Goal: Task Accomplishment & Management: Manage account settings

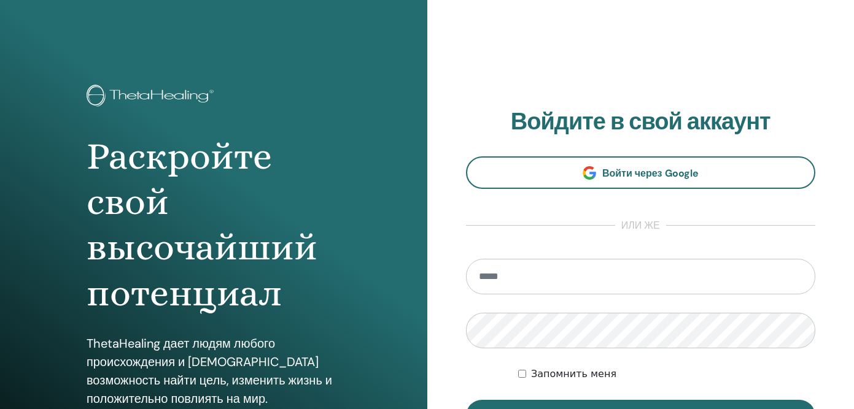
click at [507, 290] on input "email" at bounding box center [641, 277] width 350 height 36
type input "**********"
click at [466, 400] on button "Вход" at bounding box center [641, 416] width 350 height 32
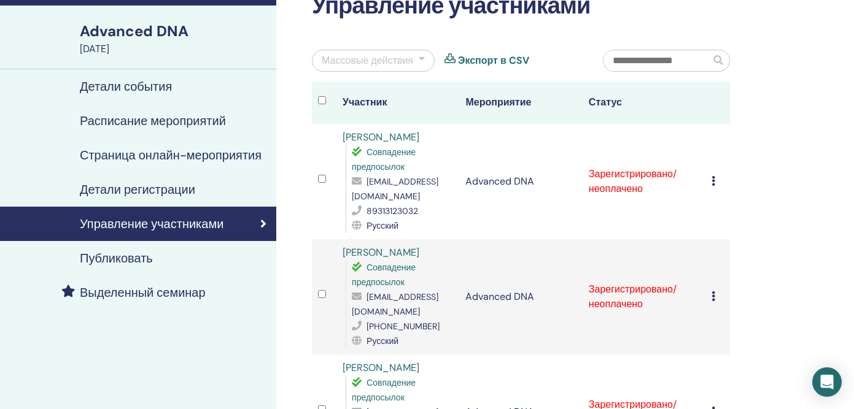
scroll to position [79, 0]
